Goal: Task Accomplishment & Management: Manage account settings

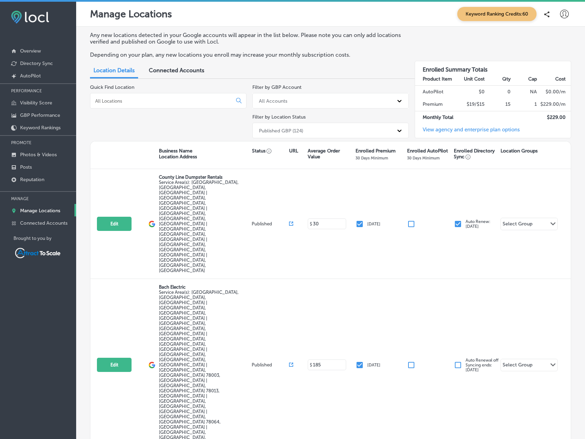
click at [139, 96] on div at bounding box center [168, 101] width 156 height 16
click at [140, 101] on input at bounding box center [162, 101] width 136 height 6
click at [148, 101] on input at bounding box center [162, 101] width 136 height 6
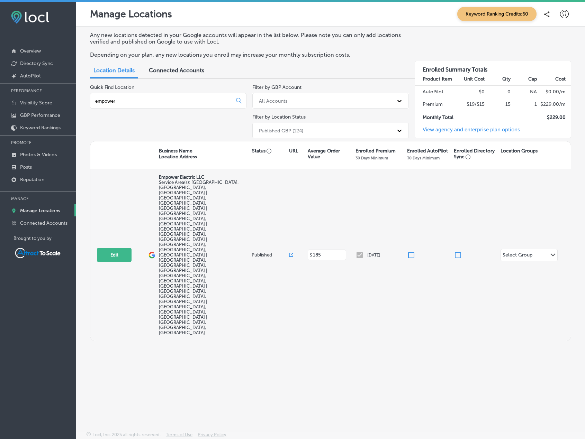
type input "empower"
click at [357, 251] on div "[DATE]" at bounding box center [380, 255] width 51 height 8
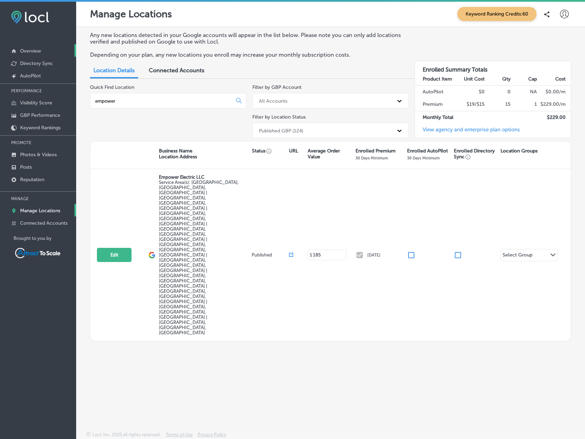
click at [35, 53] on p "Overview" at bounding box center [30, 51] width 21 height 6
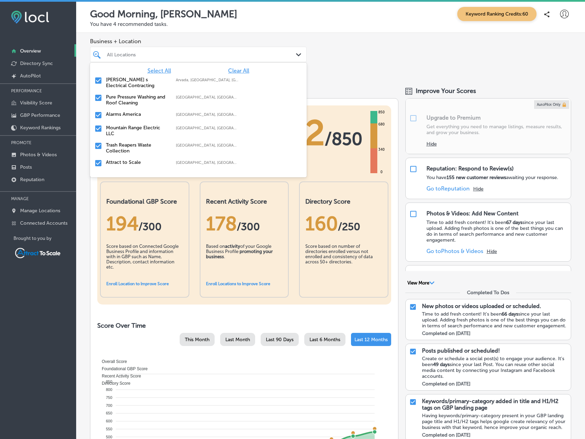
click at [156, 55] on div "All Locations" at bounding box center [202, 55] width 190 height 6
click at [230, 70] on span "Clear All" at bounding box center [238, 70] width 21 height 7
click at [127, 97] on label "Pure Pressure Washing and Roof Cleaning" at bounding box center [137, 100] width 63 height 12
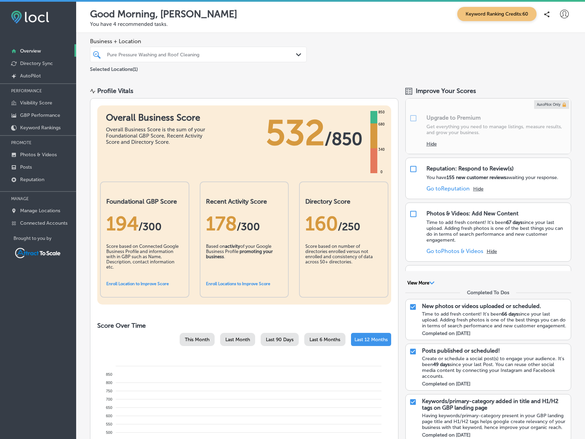
click at [264, 32] on div "Good Morning, [PERSON_NAME] Keyword Ranking Credits: 60 You have 4 recommended …" at bounding box center [330, 17] width 509 height 31
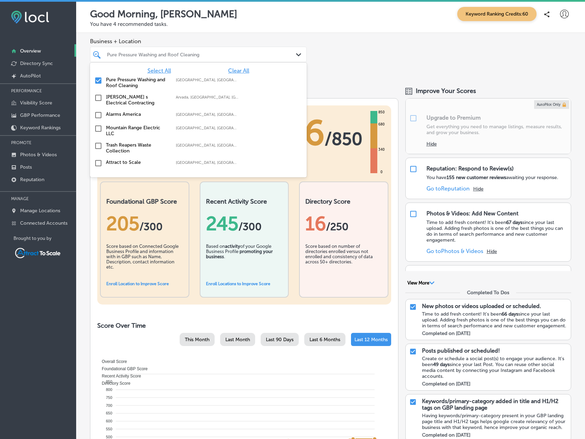
click at [247, 49] on div "Pure Pressure Washing and Roof Cleaning" at bounding box center [198, 54] width 190 height 11
click at [95, 84] on input "checkbox" at bounding box center [98, 80] width 8 height 8
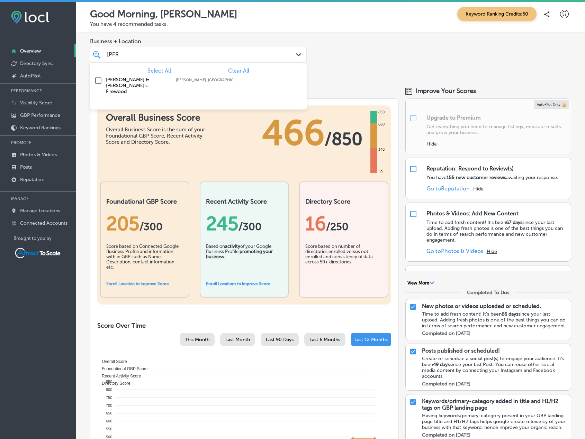
click at [119, 76] on div "[PERSON_NAME] & [PERSON_NAME]'s Firewood [PERSON_NAME], [GEOGRAPHIC_DATA], [GEO…" at bounding box center [198, 85] width 211 height 20
click at [345, 71] on div "Business + Location option focused, 2 of 16. 2 results available for search ter…" at bounding box center [330, 56] width 509 height 46
click at [145, 53] on div "[PERSON_NAME]" at bounding box center [188, 54] width 165 height 9
click at [100, 80] on input "checkbox" at bounding box center [98, 80] width 8 height 8
click at [163, 57] on div "[PERSON_NAME]" at bounding box center [188, 54] width 165 height 9
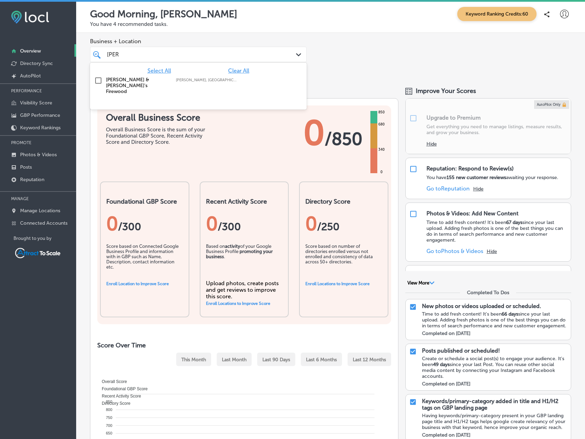
click at [163, 57] on div "[PERSON_NAME]" at bounding box center [188, 54] width 165 height 9
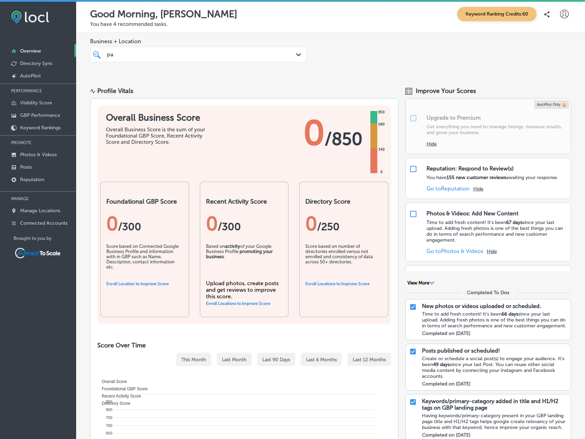
click at [182, 61] on div "pa pa Path Created with Sketch." at bounding box center [198, 55] width 217 height 16
type input "p"
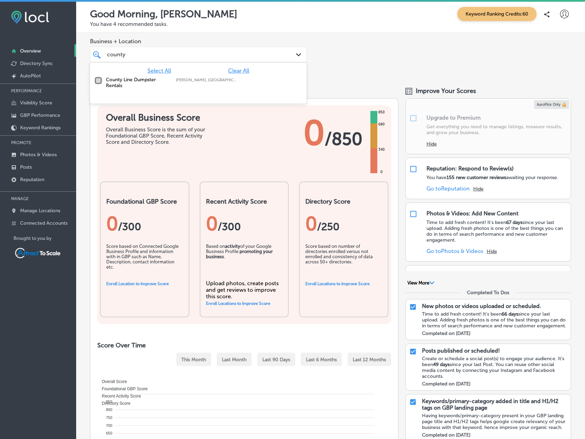
click at [94, 82] on input "checkbox" at bounding box center [98, 80] width 8 height 8
click at [365, 76] on div "Business + Location option focused, 2 of 16. 2 results available for search ter…" at bounding box center [330, 56] width 509 height 46
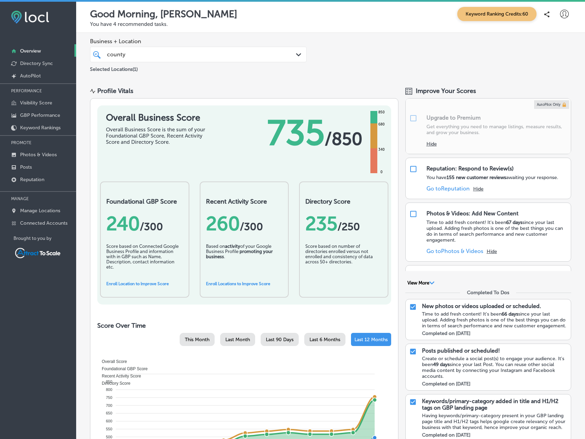
click at [177, 41] on span "Business + Location" at bounding box center [198, 41] width 217 height 7
click at [181, 51] on div "[GEOGRAPHIC_DATA]" at bounding box center [188, 54] width 165 height 9
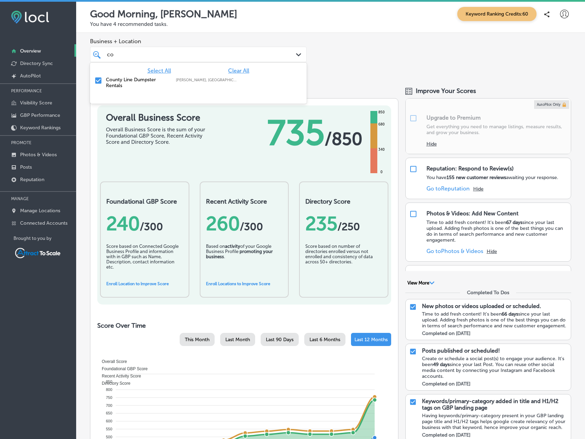
type input "c"
click at [99, 81] on input "checkbox" at bounding box center [98, 80] width 8 height 8
click at [356, 54] on div "Business + Location option focused, 2 of 16. 2 results available for search ter…" at bounding box center [330, 56] width 509 height 46
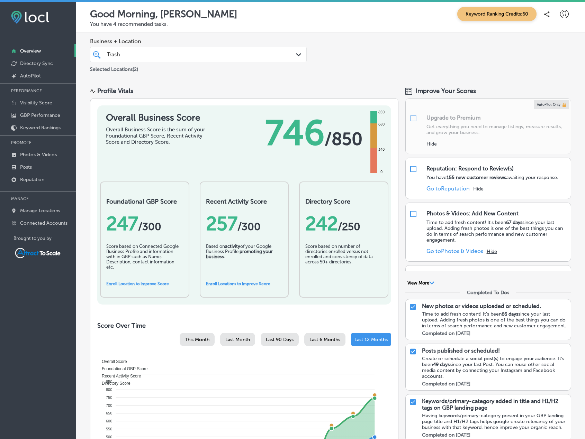
click at [239, 58] on div "Trash Trash" at bounding box center [188, 54] width 165 height 9
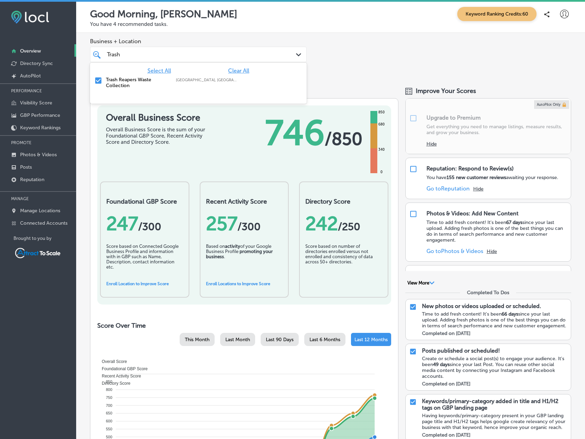
click at [241, 70] on span "Clear All" at bounding box center [238, 70] width 21 height 7
click at [183, 53] on div "Trash Trash" at bounding box center [188, 54] width 165 height 9
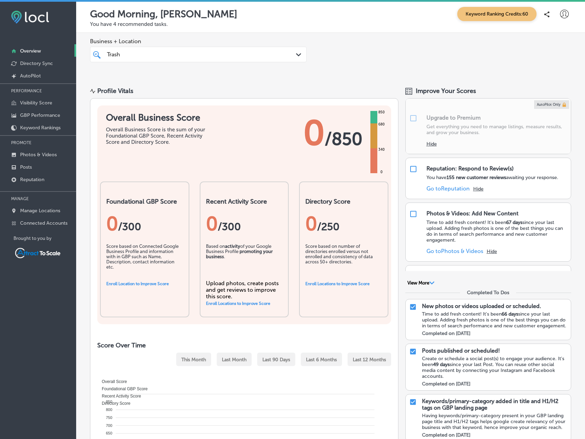
click at [183, 53] on div "Trash Trash" at bounding box center [188, 54] width 165 height 9
click at [182, 53] on div "Trash Trash" at bounding box center [188, 54] width 165 height 9
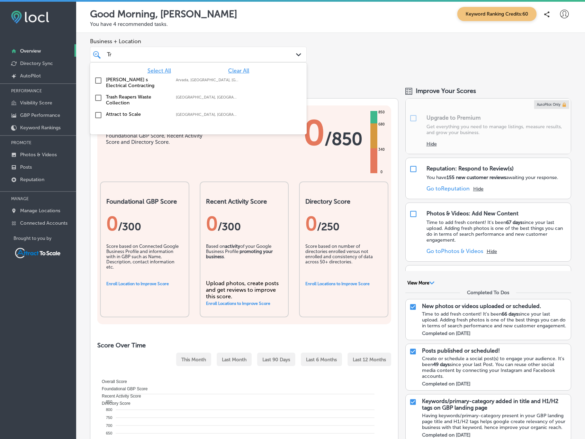
type input "T"
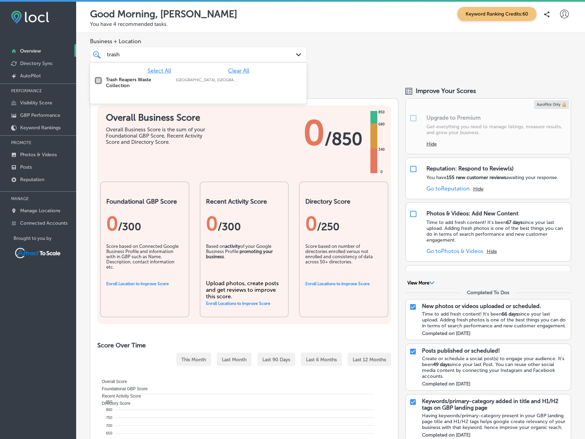
click at [97, 80] on input "checkbox" at bounding box center [98, 80] width 8 height 8
type input "trash"
click at [369, 72] on div "Business + Location option focused, 2 of 16. 2 results available for search ter…" at bounding box center [330, 56] width 509 height 46
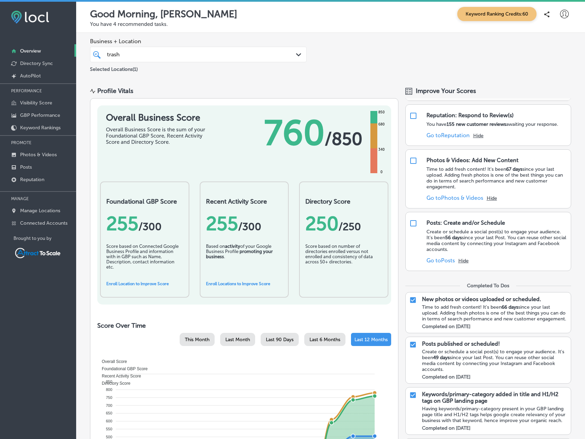
click at [247, 284] on link "Enroll Locations to Improve Score" at bounding box center [238, 284] width 64 height 5
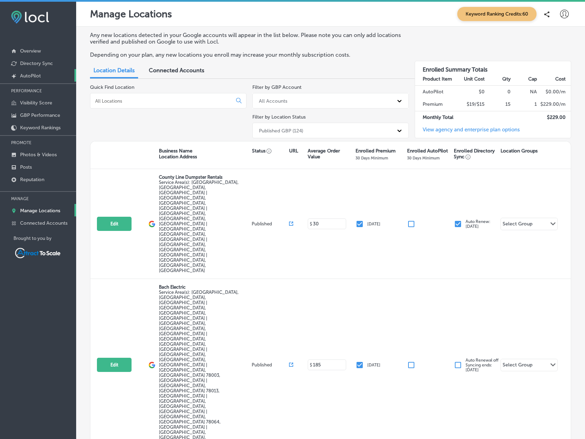
click at [43, 75] on link "Created by potrace 1.10, written by [PERSON_NAME] [DATE]-[DATE] AutoPilot" at bounding box center [38, 75] width 76 height 12
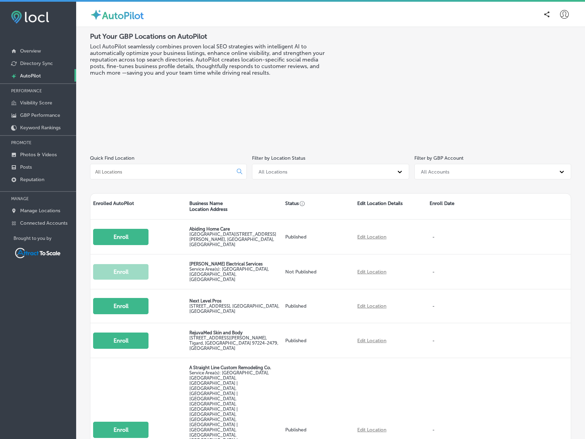
click at [163, 180] on div "Quick Find Location" at bounding box center [168, 168] width 157 height 27
click at [158, 172] on input at bounding box center [162, 172] width 137 height 6
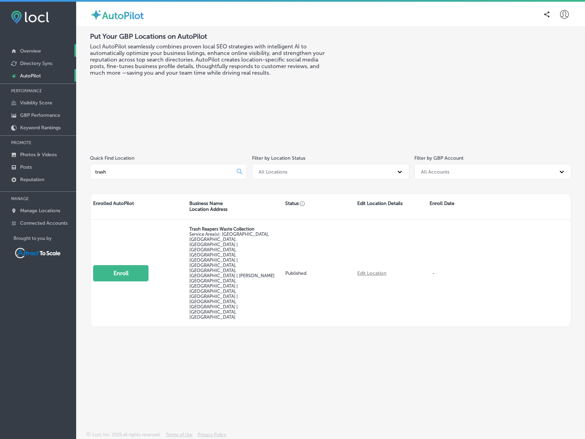
type input "trash"
click at [33, 52] on p "Overview" at bounding box center [30, 51] width 21 height 6
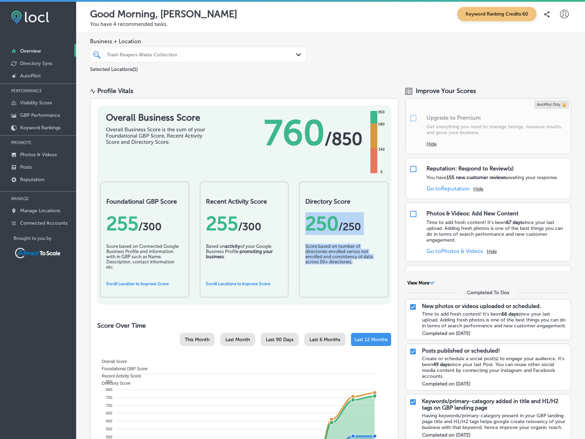
drag, startPoint x: 301, startPoint y: 226, endPoint x: 382, endPoint y: 279, distance: 96.9
click at [382, 279] on div "Directory Score 250 /250 Score based on number of directories enrolled versus n…" at bounding box center [343, 240] width 89 height 116
click at [371, 274] on div "Score based on number of directories enrolled versus not enrolled and consisten…" at bounding box center [343, 261] width 77 height 35
drag, startPoint x: 339, startPoint y: 234, endPoint x: 303, endPoint y: 219, distance: 38.8
click at [338, 233] on div "250 /250" at bounding box center [343, 223] width 77 height 23
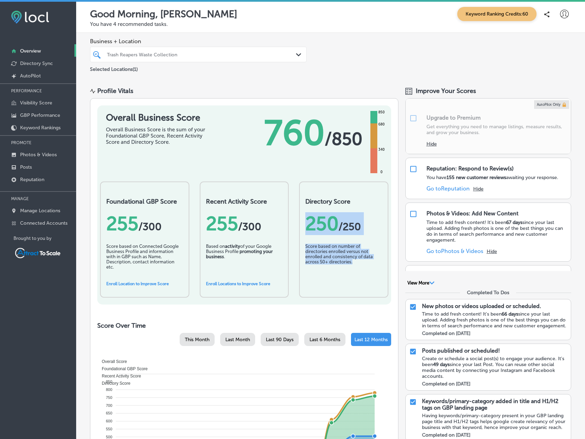
drag, startPoint x: 303, startPoint y: 219, endPoint x: 353, endPoint y: 266, distance: 69.0
click at [353, 266] on div "Directory Score 250 /250 Score based on number of directories enrolled versus n…" at bounding box center [343, 240] width 89 height 116
click at [353, 267] on div "Score based on number of directories enrolled versus not enrolled and consisten…" at bounding box center [343, 261] width 77 height 35
click at [154, 60] on div "Trash Reapers Waste Collection Path Created with Sketch." at bounding box center [198, 55] width 217 height 16
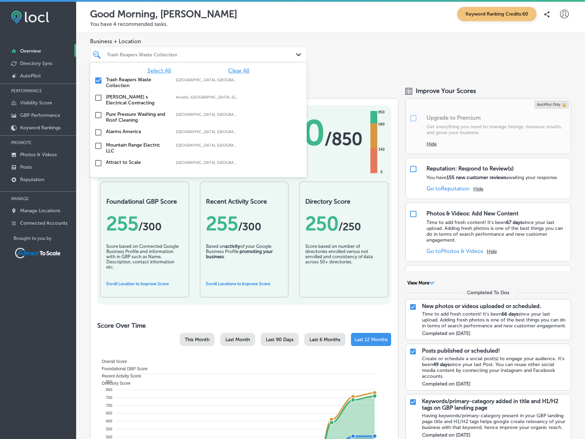
click at [236, 73] on span "Clear All" at bounding box center [238, 70] width 21 height 7
click at [203, 51] on div at bounding box center [188, 54] width 165 height 9
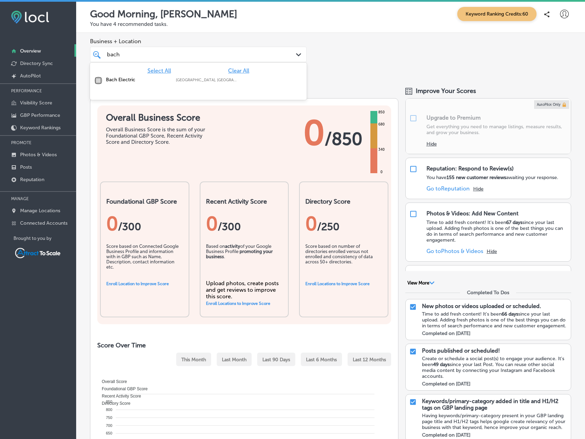
click at [100, 83] on input "checkbox" at bounding box center [98, 80] width 8 height 8
type input "bach"
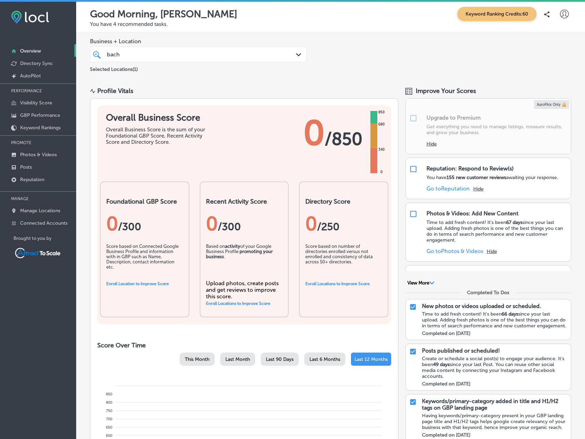
click at [379, 55] on div "Business + Location bach bach Path Created with Sketch. Selected Locations ( 1 )" at bounding box center [330, 56] width 509 height 46
